Goal: Information Seeking & Learning: Learn about a topic

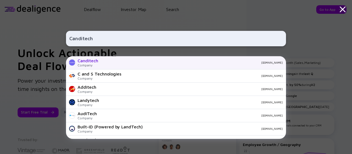
type input "Canditech"
click at [129, 64] on div "[DOMAIN_NAME]" at bounding box center [192, 62] width 180 height 3
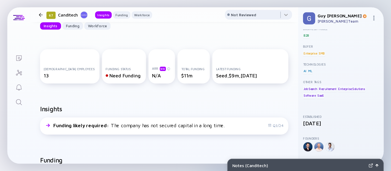
scroll to position [43, 0]
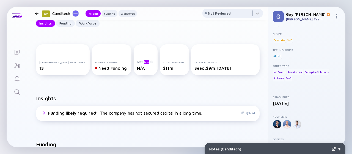
click at [340, 147] on img at bounding box center [339, 148] width 3 height 3
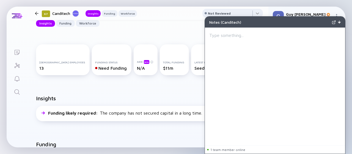
click at [340, 21] on img at bounding box center [339, 22] width 3 height 3
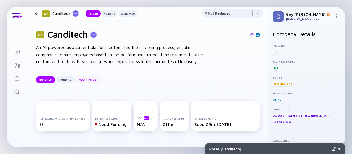
scroll to position [0, 0]
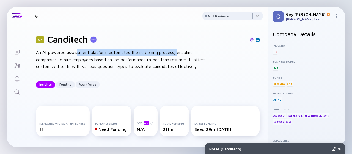
drag, startPoint x: 77, startPoint y: 54, endPoint x: 177, endPoint y: 53, distance: 100.0
click at [178, 52] on div "An AI-powered assessment platform automates the screening process, enabling com…" at bounding box center [124, 59] width 176 height 21
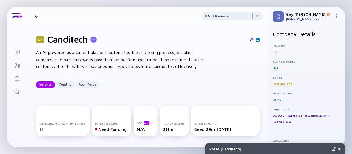
click at [174, 61] on div "An AI-powered assessment platform automates the screening process, enabling com…" at bounding box center [124, 59] width 176 height 21
drag, startPoint x: 90, startPoint y: 62, endPoint x: 129, endPoint y: 59, distance: 39.9
click at [129, 59] on div "An AI-powered assessment platform automates the screening process, enabling com…" at bounding box center [124, 59] width 176 height 21
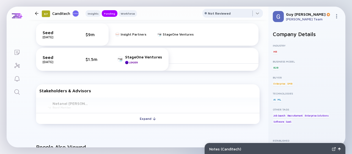
scroll to position [219, 0]
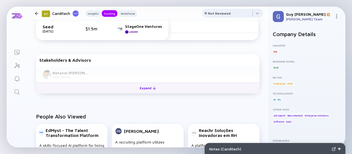
click at [147, 88] on div "Expand" at bounding box center [147, 88] width 23 height 9
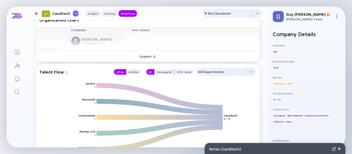
scroll to position [549, 0]
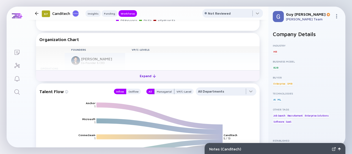
click at [153, 74] on div "Expand" at bounding box center [147, 75] width 23 height 9
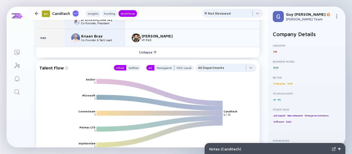
scroll to position [632, 0]
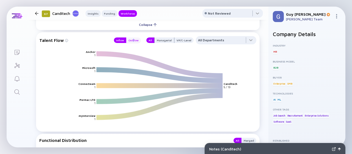
click at [132, 42] on div "Inflow Outflow" at bounding box center [125, 40] width 30 height 8
click at [133, 41] on div "Outflow" at bounding box center [133, 39] width 15 height 5
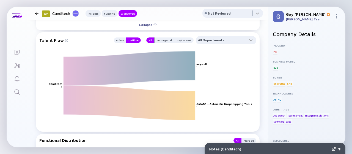
click at [205, 64] on text "anywell" at bounding box center [201, 63] width 10 height 3
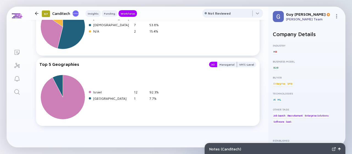
drag, startPoint x: 262, startPoint y: 121, endPoint x: 260, endPoint y: 85, distance: 36.9
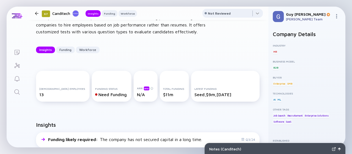
scroll to position [0, 0]
